Goal: Book appointment/travel/reservation

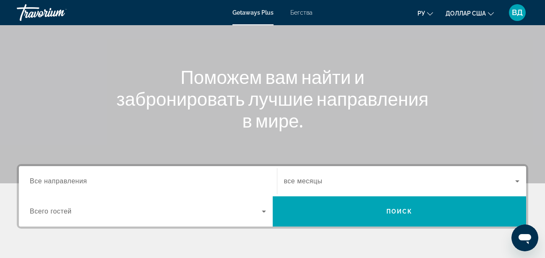
scroll to position [126, 0]
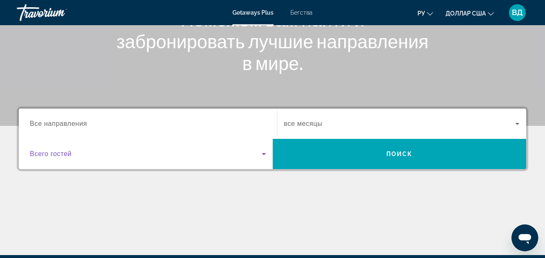
click at [267, 153] on icon "Виджет поиска" at bounding box center [264, 154] width 10 height 10
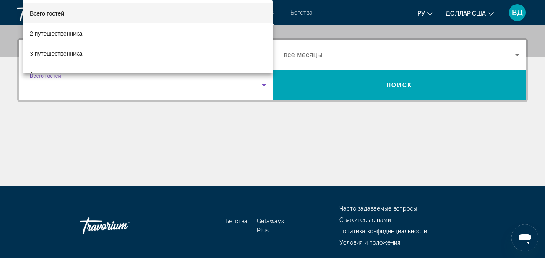
scroll to position [205, 0]
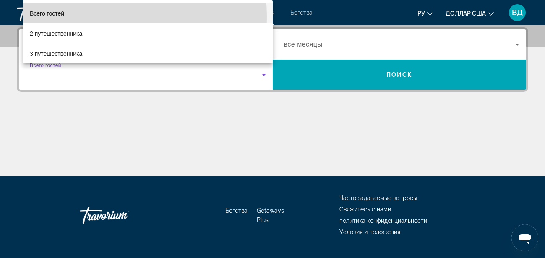
click at [65, 16] on mat-option "Всего гостей" at bounding box center [148, 13] width 250 height 20
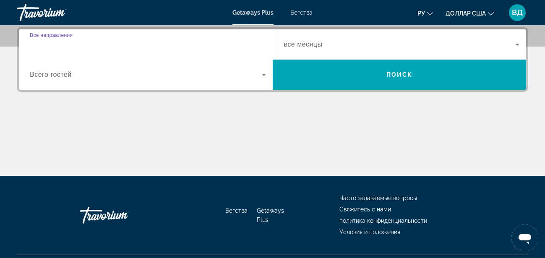
click at [82, 40] on input "Destination Все направления" at bounding box center [148, 45] width 236 height 10
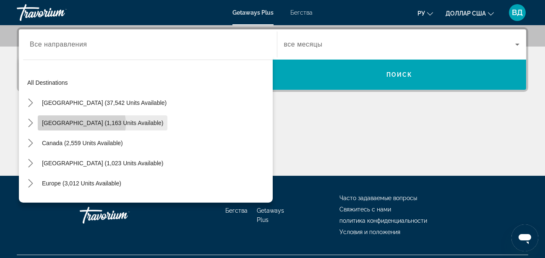
click at [81, 124] on span "[GEOGRAPHIC_DATA] (1,163 units available)" at bounding box center [102, 123] width 121 height 7
type input "**********"
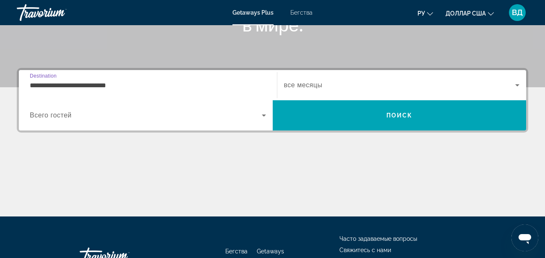
scroll to position [121, 0]
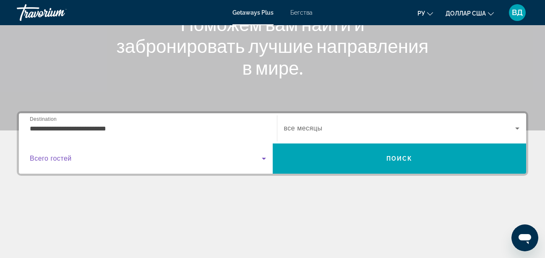
click at [263, 159] on icon "Виджет поиска" at bounding box center [264, 158] width 10 height 10
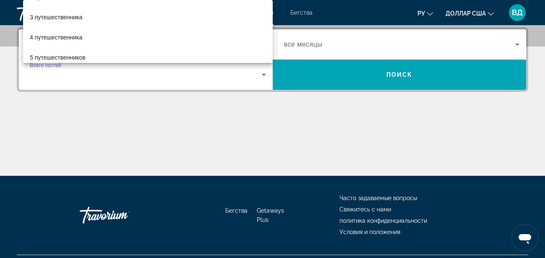
scroll to position [38, 0]
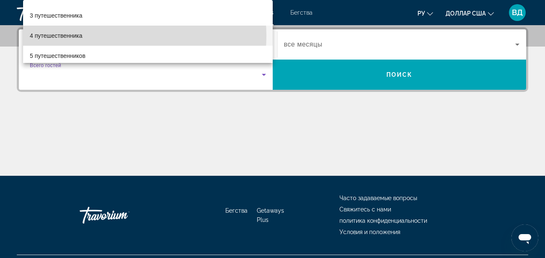
click at [104, 36] on mat-option "4 путешественника" at bounding box center [148, 36] width 250 height 20
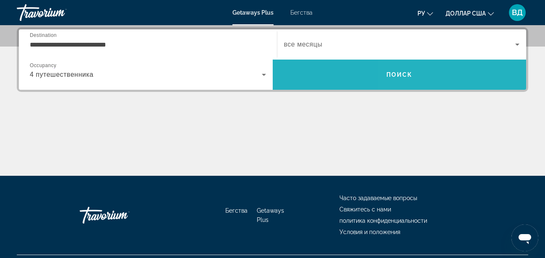
click at [452, 72] on span "Поиск" at bounding box center [400, 75] width 254 height 20
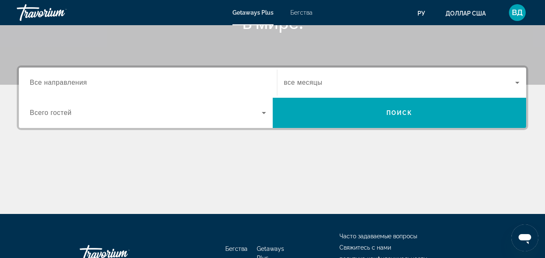
scroll to position [168, 0]
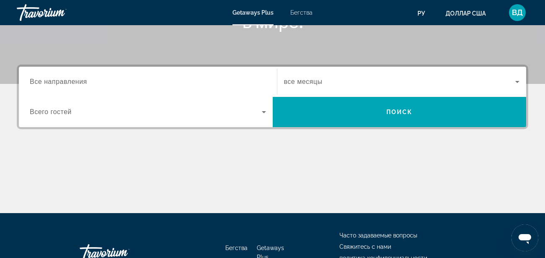
click at [264, 114] on icon "Виджет поиска" at bounding box center [264, 112] width 10 height 10
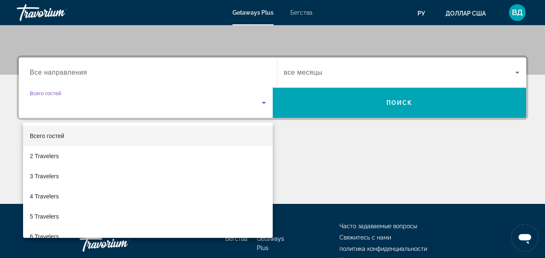
scroll to position [205, 0]
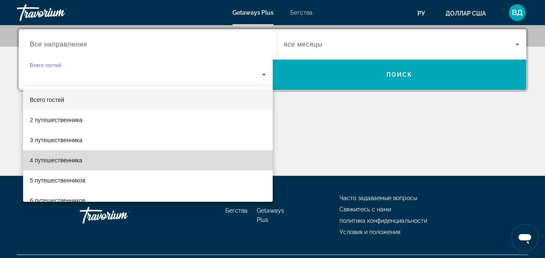
drag, startPoint x: 185, startPoint y: 166, endPoint x: 191, endPoint y: 156, distance: 12.0
click at [185, 167] on mat-option "4 путешественника" at bounding box center [148, 160] width 250 height 20
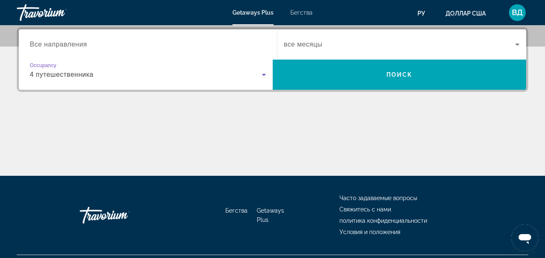
click at [113, 39] on div "Виджет поиска" at bounding box center [148, 45] width 236 height 24
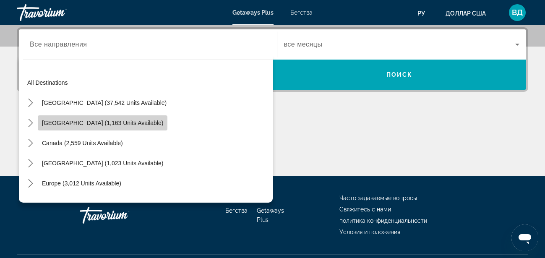
click at [110, 122] on span "[GEOGRAPHIC_DATA] (1,163 units available)" at bounding box center [102, 123] width 121 height 7
type input "**********"
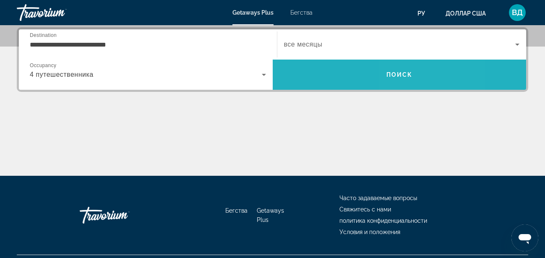
click at [433, 75] on span "Поиск" at bounding box center [400, 75] width 254 height 20
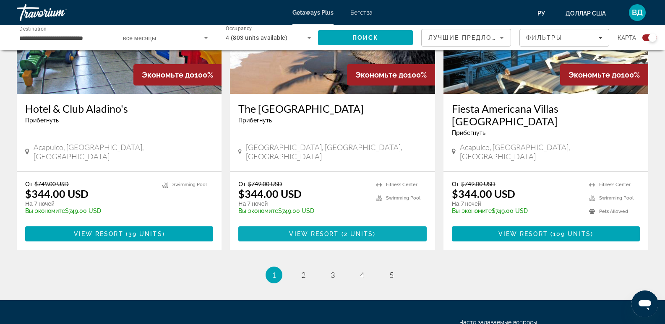
scroll to position [1305, 0]
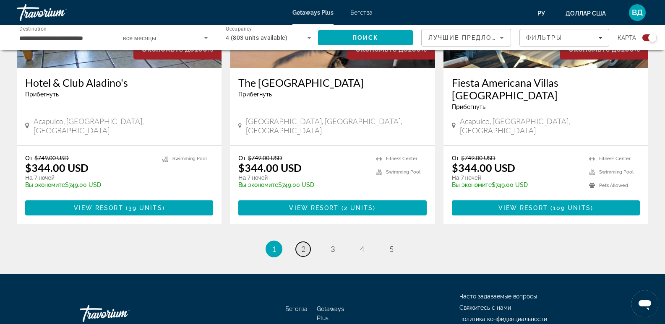
click at [307, 242] on link "page 2" at bounding box center [303, 249] width 15 height 15
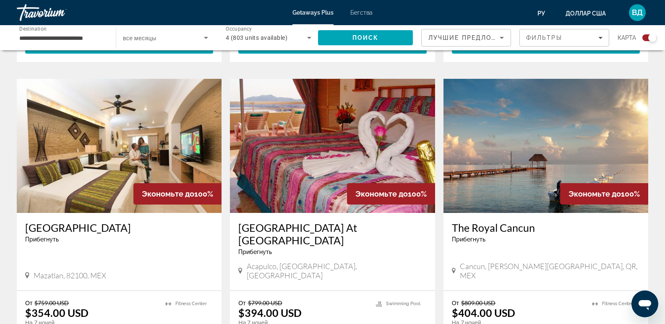
scroll to position [1132, 0]
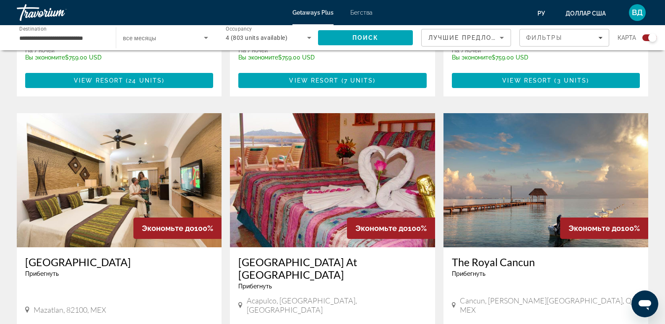
click at [524, 156] on img "Основное содержание" at bounding box center [545, 180] width 205 height 134
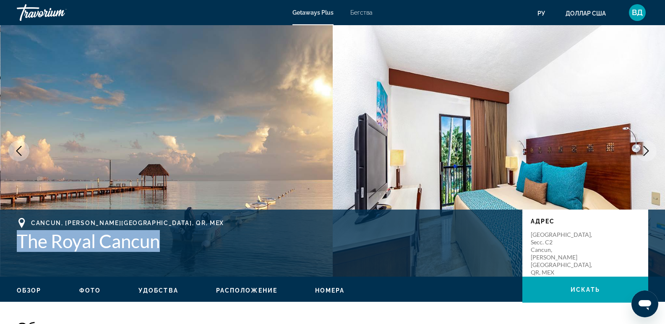
drag, startPoint x: 18, startPoint y: 239, endPoint x: 182, endPoint y: 258, distance: 165.1
click at [182, 257] on div "Cancun, [PERSON_NAME][GEOGRAPHIC_DATA], QR, MEX The Royal Cancun Адрес [GEOGRAP…" at bounding box center [332, 243] width 665 height 50
copy h1 "The Royal Cancun"
click at [551, 151] on icon "Next image" at bounding box center [646, 151] width 10 height 10
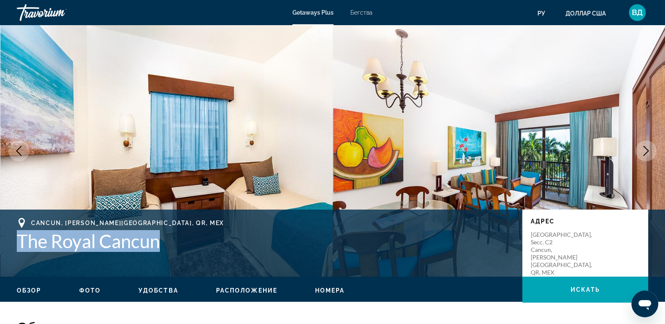
click at [551, 149] on icon "Next image" at bounding box center [646, 151] width 10 height 10
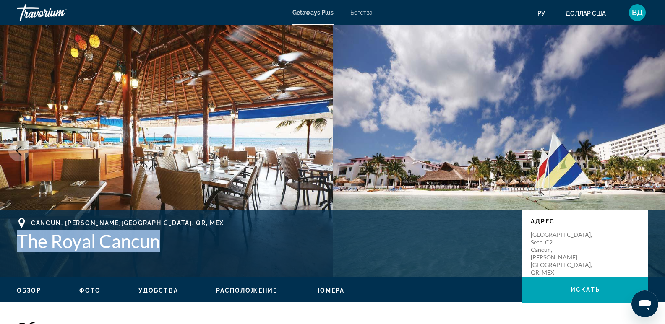
click at [551, 150] on icon "Next image" at bounding box center [646, 151] width 10 height 10
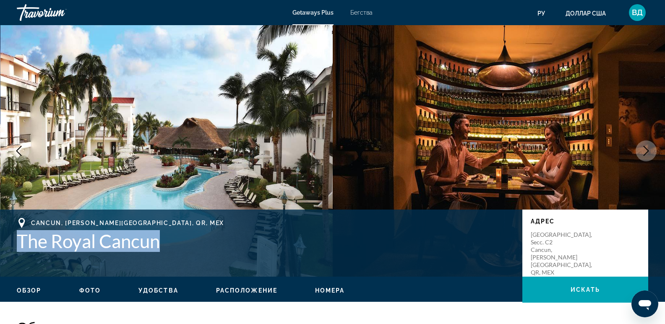
click at [551, 150] on icon "Next image" at bounding box center [646, 151] width 10 height 10
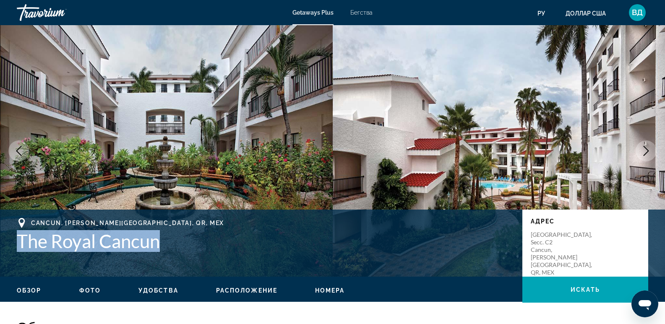
click at [551, 150] on icon "Next image" at bounding box center [646, 151] width 10 height 10
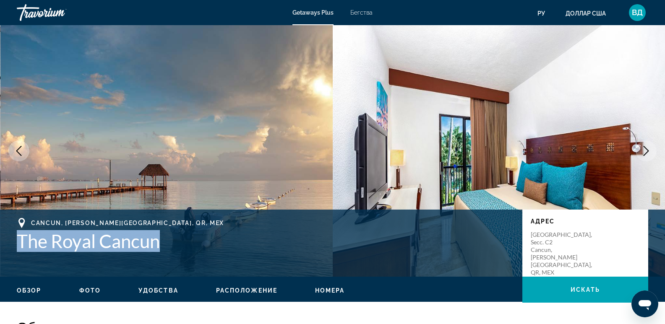
click at [551, 150] on icon "Next image" at bounding box center [646, 151] width 10 height 10
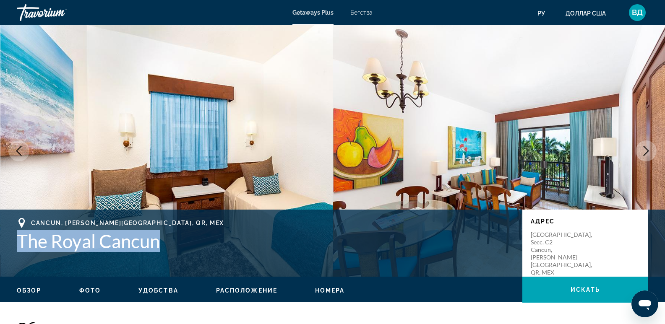
click at [551, 152] on icon "Next image" at bounding box center [646, 151] width 10 height 10
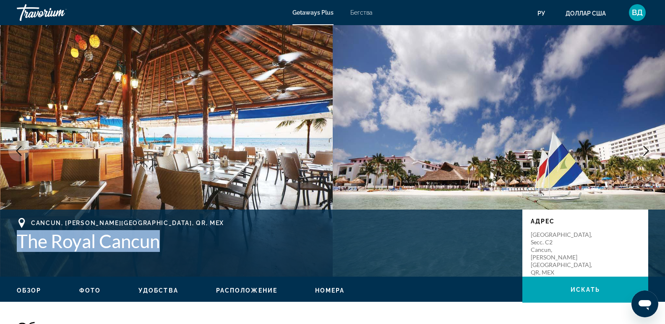
click at [551, 152] on icon "Next image" at bounding box center [646, 151] width 10 height 10
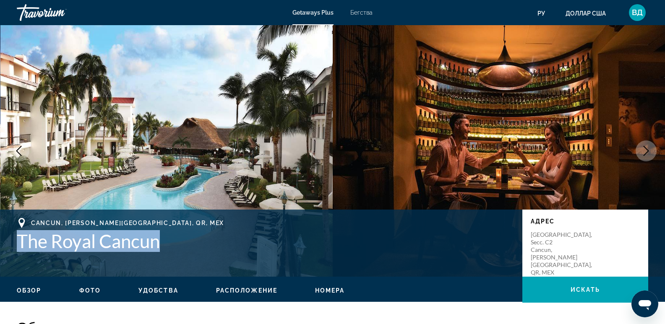
click at [551, 152] on icon "Next image" at bounding box center [646, 151] width 10 height 10
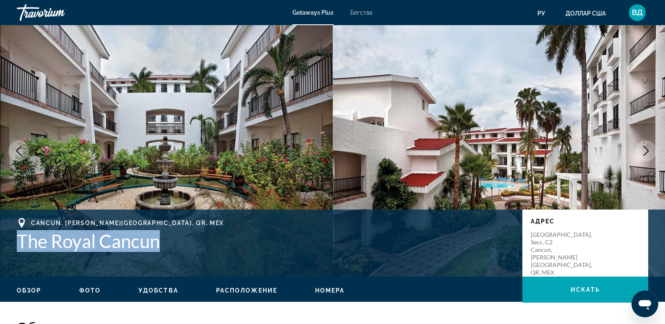
click at [551, 152] on icon "Next image" at bounding box center [646, 151] width 10 height 10
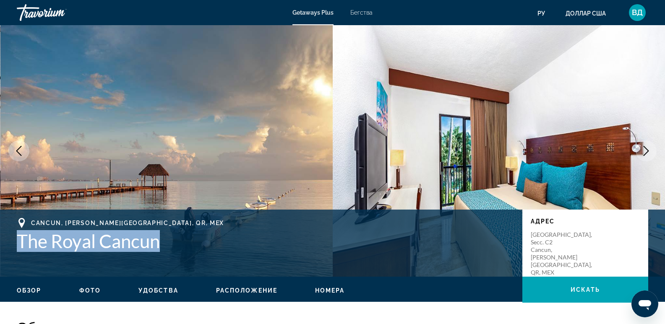
click at [551, 152] on icon "Next image" at bounding box center [646, 151] width 10 height 10
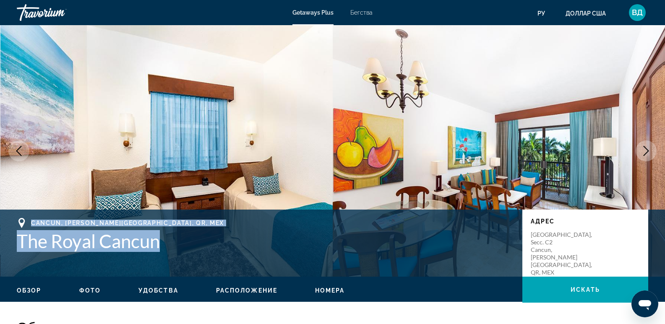
drag, startPoint x: 30, startPoint y: 223, endPoint x: 172, endPoint y: 257, distance: 145.9
click at [172, 257] on div "Cancun, [PERSON_NAME][GEOGRAPHIC_DATA], QR, MEX The Royal Cancun Адрес [GEOGRAP…" at bounding box center [332, 243] width 665 height 50
copy div "Cancun, [PERSON_NAME][GEOGRAPHIC_DATA], QR, MEX The Royal Cancun"
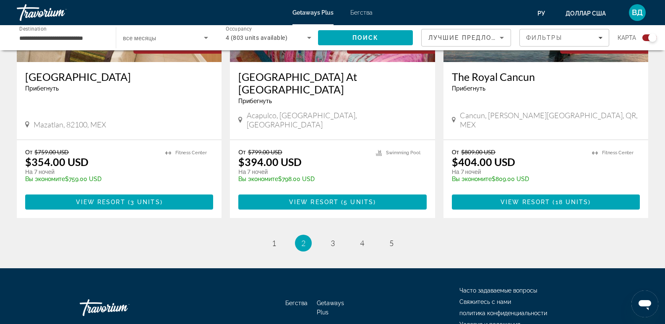
scroll to position [1276, 0]
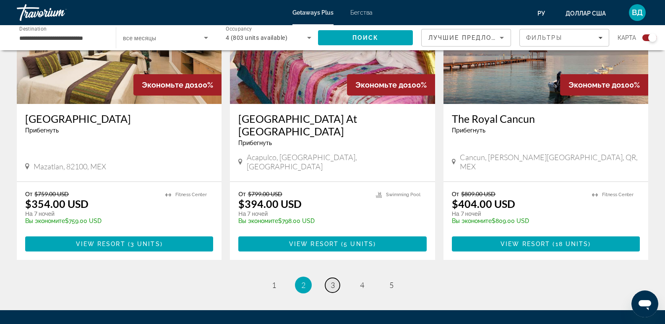
click at [333, 257] on span "3" at bounding box center [332, 285] width 4 height 9
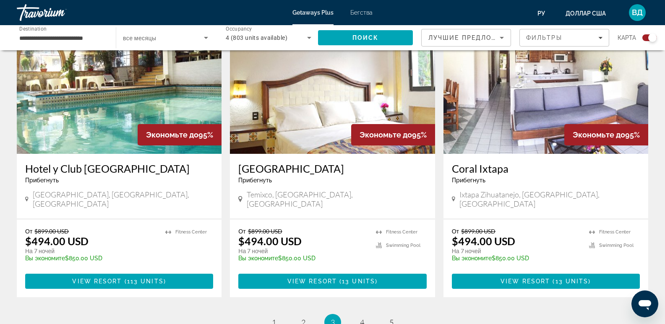
scroll to position [1258, 0]
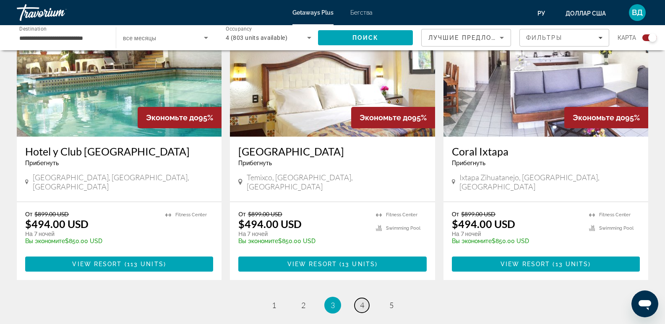
click at [361, 257] on span "4" at bounding box center [362, 305] width 4 height 9
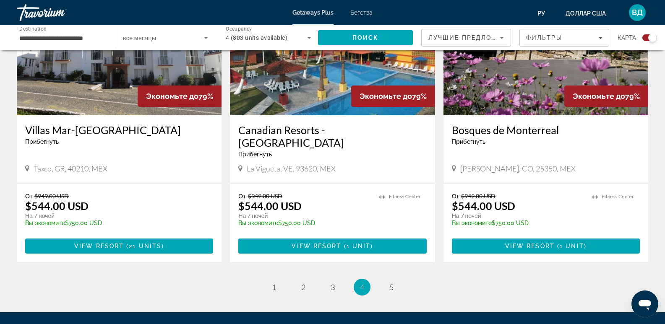
scroll to position [1255, 0]
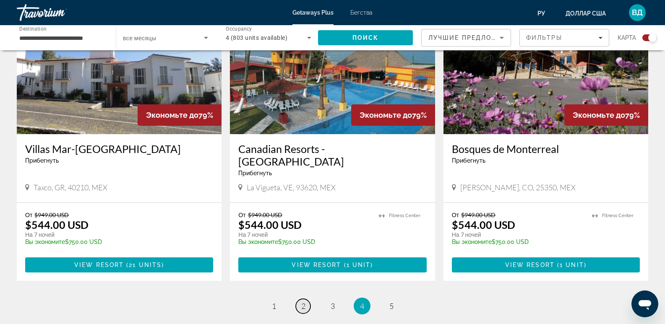
click at [304, 257] on span "2" at bounding box center [303, 306] width 4 height 9
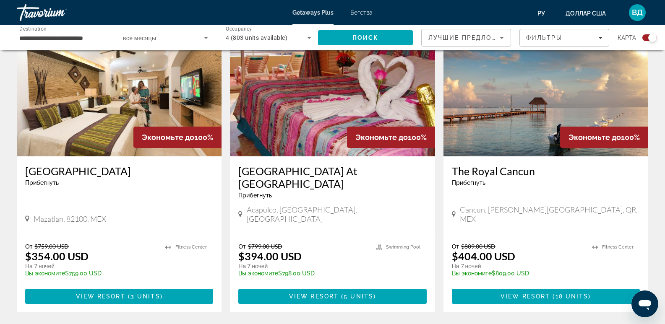
scroll to position [1258, 0]
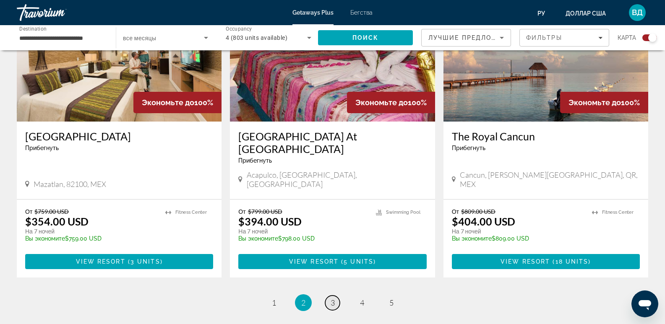
click at [331, 257] on span "3" at bounding box center [332, 302] width 4 height 9
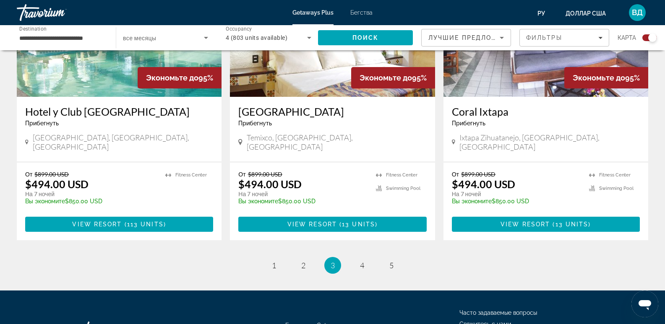
scroll to position [1300, 0]
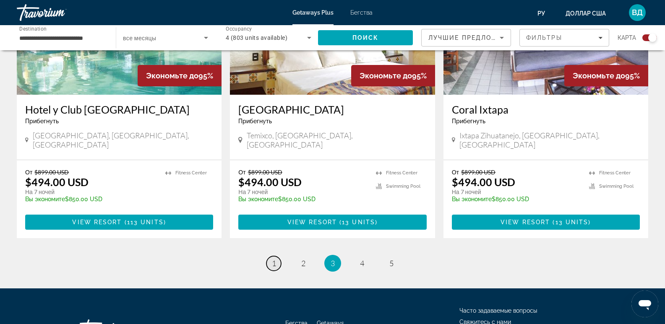
click at [276, 256] on link "page 1" at bounding box center [273, 263] width 15 height 15
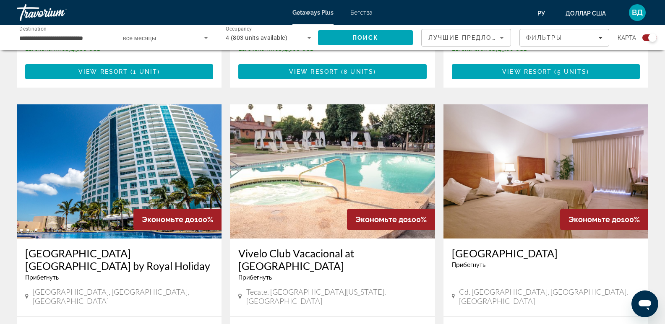
scroll to position [839, 0]
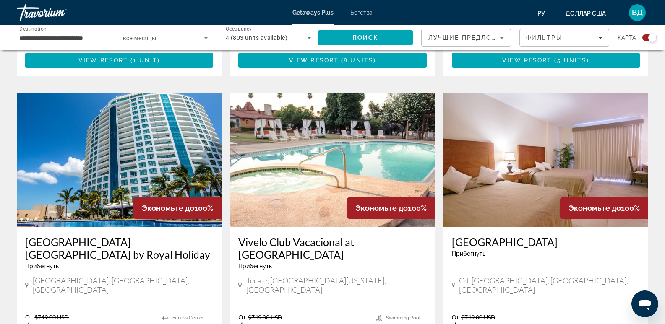
click at [138, 167] on img "Основное содержание" at bounding box center [119, 160] width 205 height 134
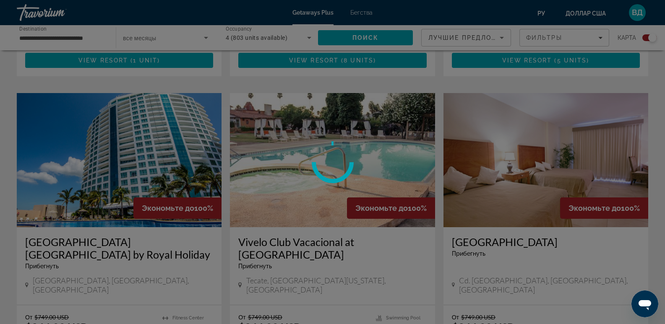
click at [138, 167] on div at bounding box center [332, 162] width 665 height 324
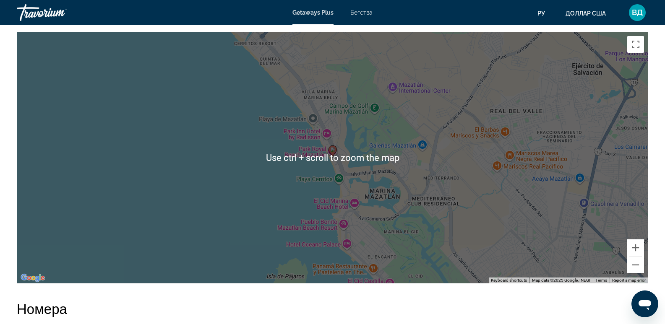
scroll to position [1036, 0]
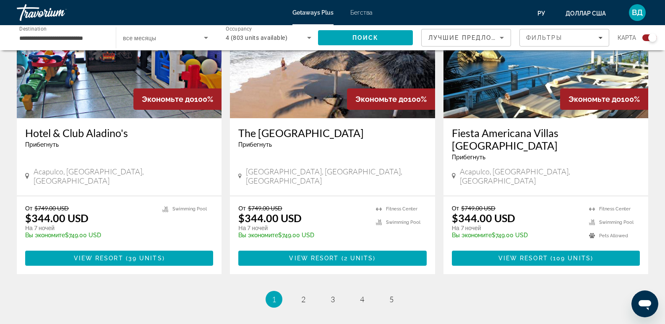
scroll to position [1258, 0]
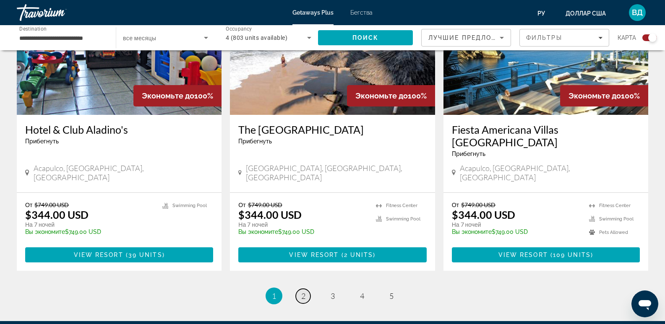
click at [302, 257] on span "2" at bounding box center [303, 295] width 4 height 9
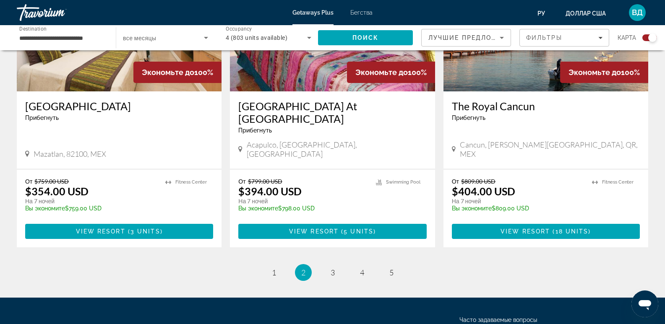
scroll to position [1300, 0]
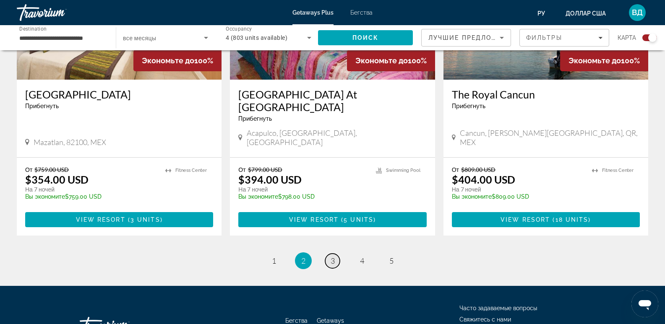
click at [335, 254] on link "page 3" at bounding box center [332, 261] width 15 height 15
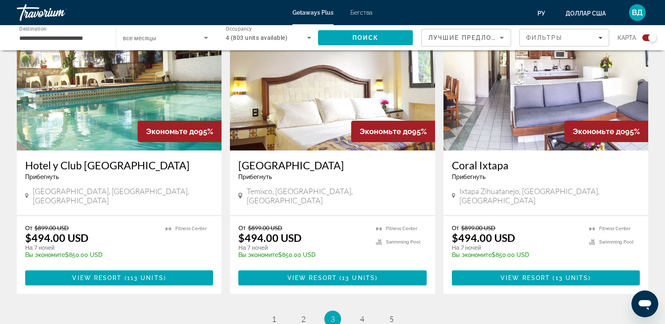
scroll to position [1258, 0]
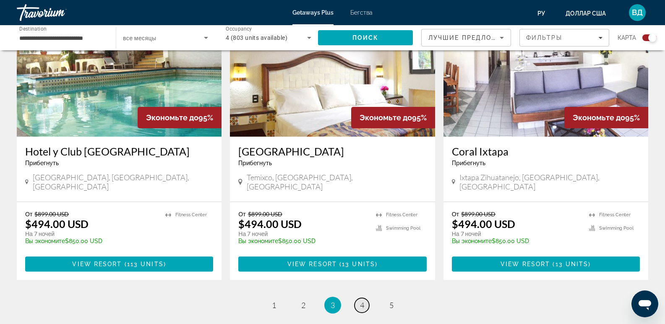
click at [364, 257] on link "page 4" at bounding box center [361, 305] width 15 height 15
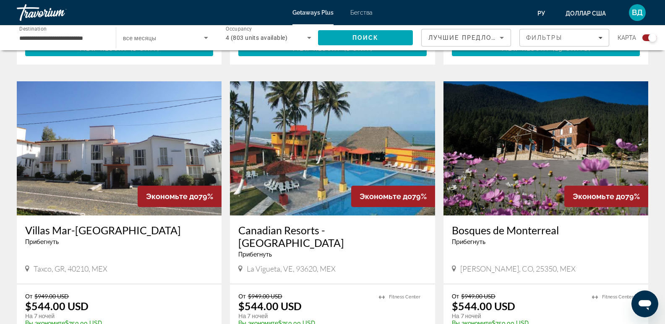
scroll to position [1216, 0]
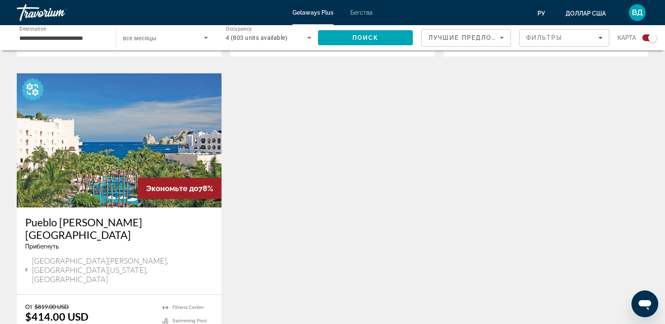
scroll to position [587, 0]
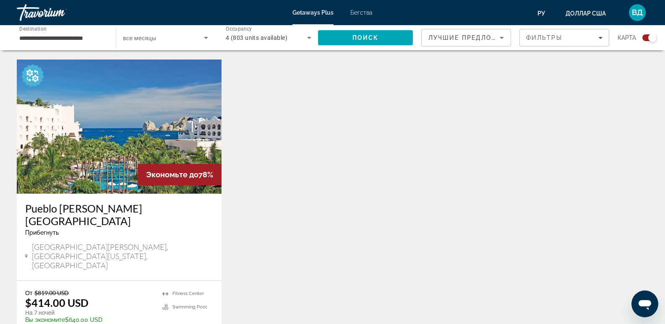
click at [114, 202] on h3 "Pueblo [PERSON_NAME][GEOGRAPHIC_DATA]" at bounding box center [119, 214] width 188 height 25
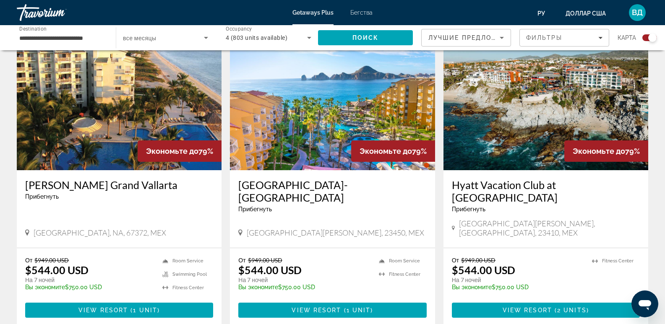
scroll to position [303, 0]
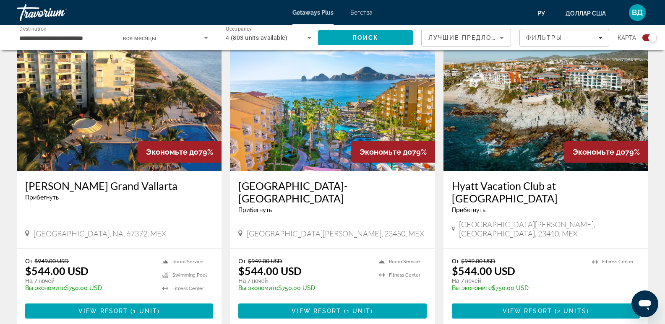
click at [311, 10] on font "Getaways Plus" at bounding box center [312, 12] width 41 height 7
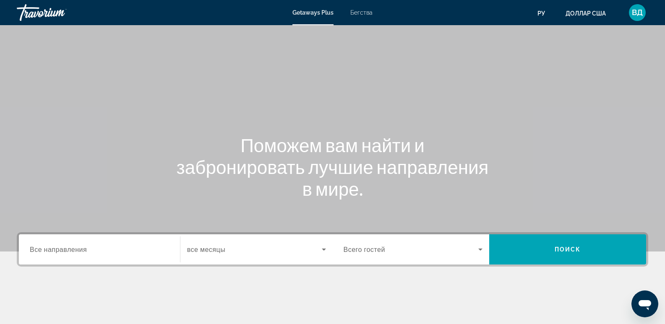
click at [313, 13] on font "Getaways Plus" at bounding box center [312, 12] width 41 height 7
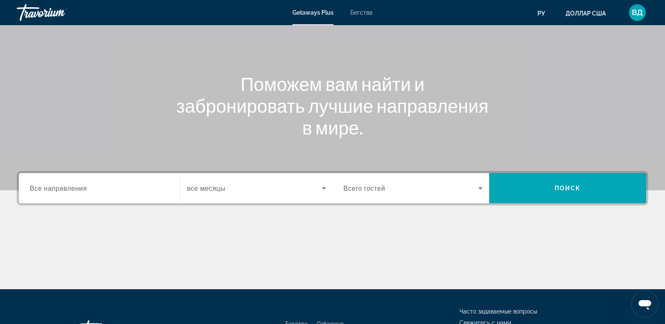
scroll to position [129, 0]
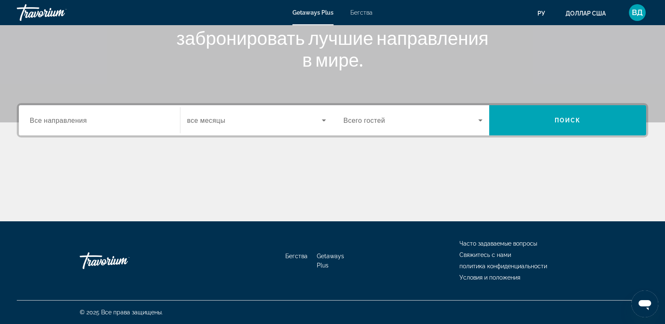
click at [70, 127] on div "Search widget" at bounding box center [99, 121] width 139 height 24
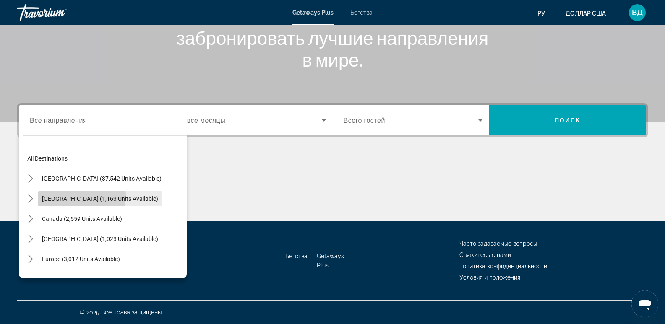
click at [64, 195] on span "[GEOGRAPHIC_DATA] (1,163 units available)" at bounding box center [100, 198] width 116 height 7
type input "**********"
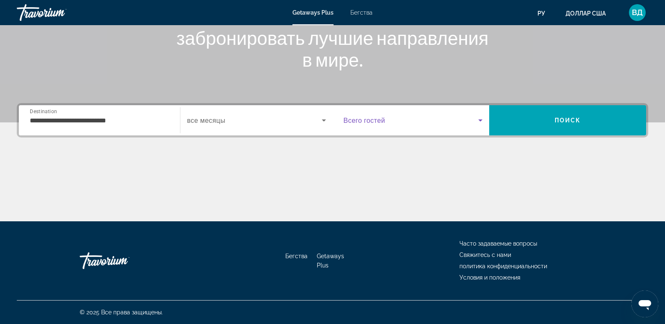
click at [480, 120] on icon "Search widget" at bounding box center [480, 121] width 4 height 2
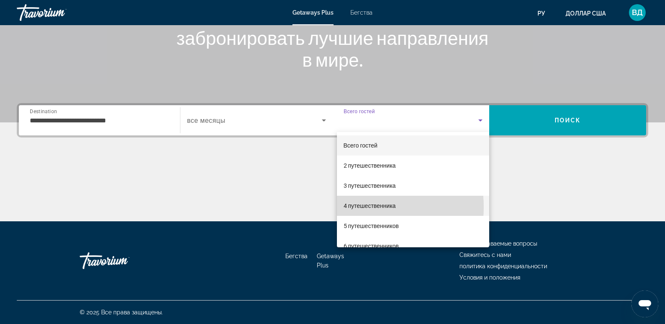
click at [365, 207] on font "4 путешественника" at bounding box center [369, 206] width 52 height 7
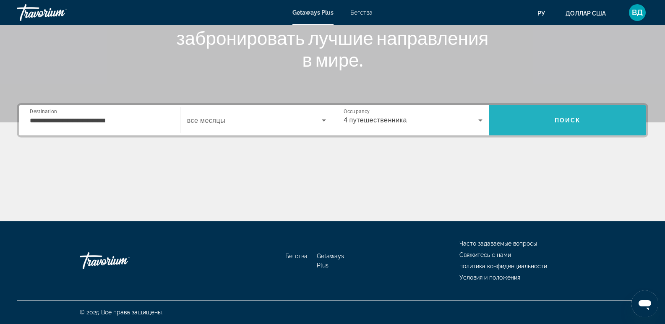
click at [551, 117] on span "Поиск" at bounding box center [567, 120] width 26 height 7
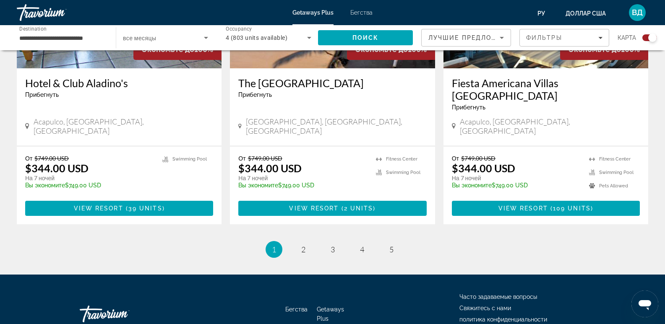
scroll to position [1305, 0]
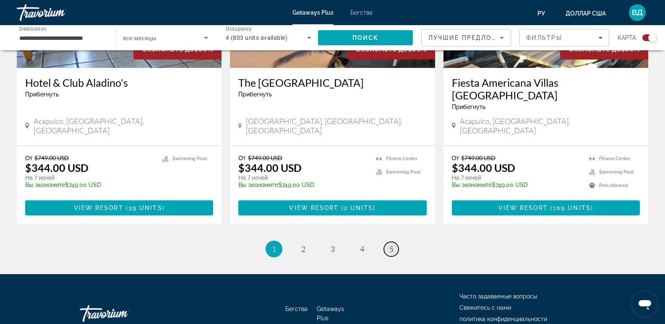
click at [395, 242] on link "page 5" at bounding box center [391, 249] width 15 height 15
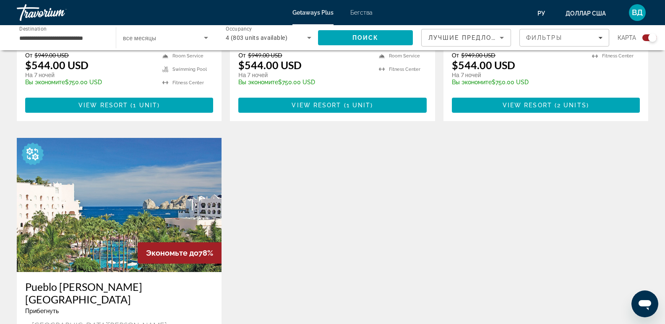
scroll to position [587, 0]
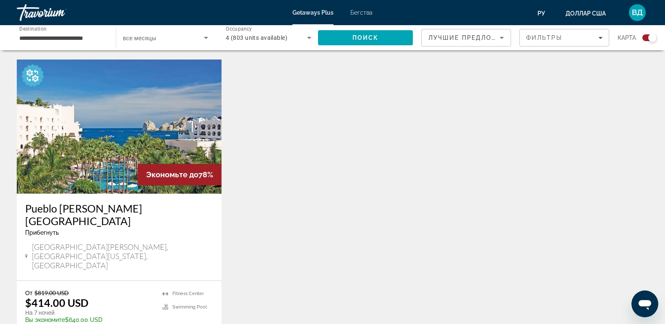
click at [100, 202] on h3 "Pueblo [PERSON_NAME][GEOGRAPHIC_DATA]" at bounding box center [119, 214] width 188 height 25
